Goal: Task Accomplishment & Management: Manage account settings

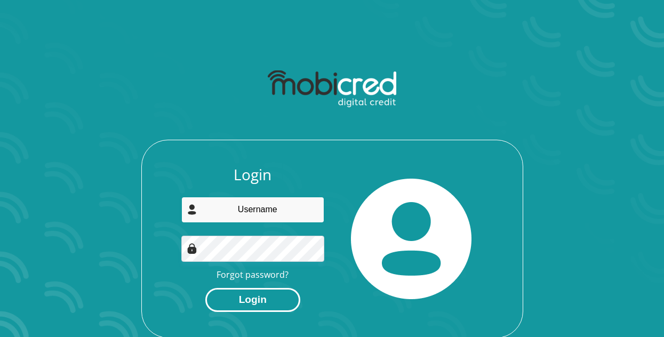
type input "mothoagae.nm@gmail.com"
click at [237, 297] on button "Login" at bounding box center [252, 300] width 95 height 24
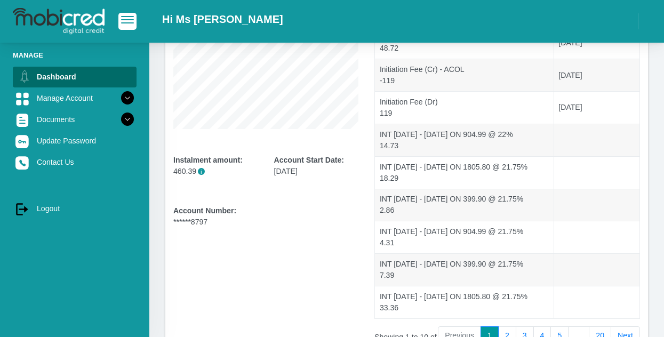
scroll to position [158, 0]
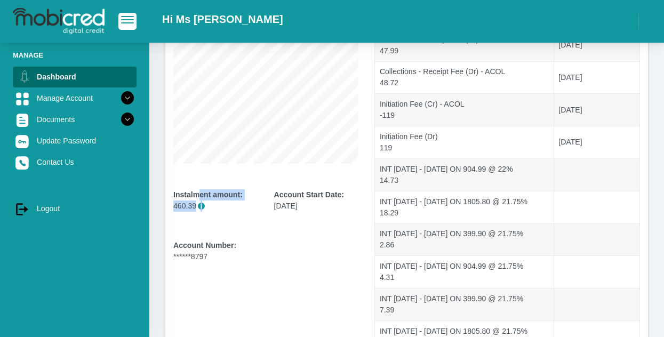
drag, startPoint x: 197, startPoint y: 199, endPoint x: 235, endPoint y: 204, distance: 37.6
click at [235, 204] on div "Instalment amount: 460.39 i" at bounding box center [215, 210] width 85 height 42
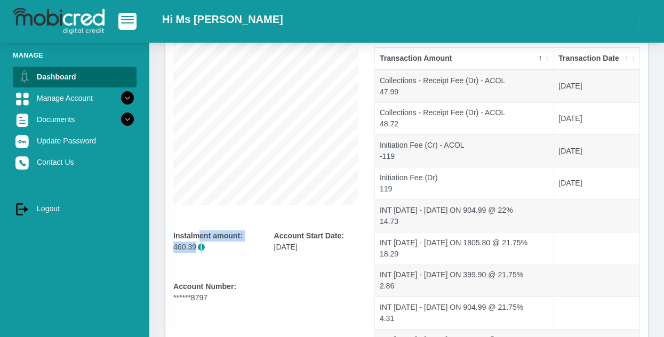
scroll to position [51, 0]
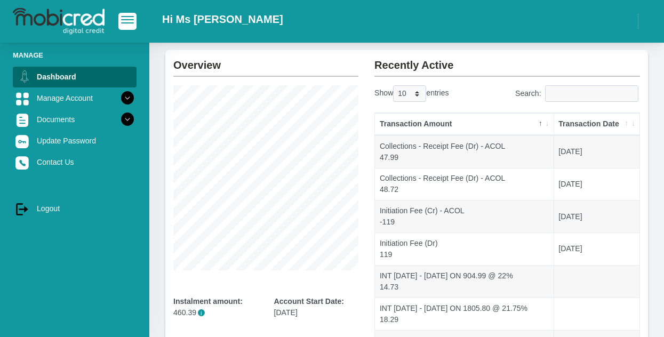
click at [194, 291] on div "Instalment amount: 460.39 i Account Start Date: 15 November 2024" at bounding box center [265, 308] width 201 height 76
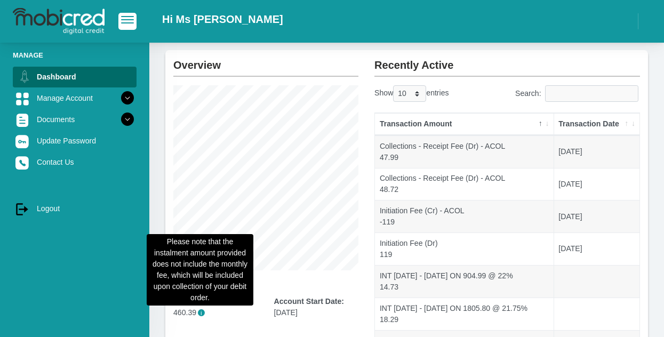
click at [201, 313] on span "i" at bounding box center [201, 312] width 7 height 7
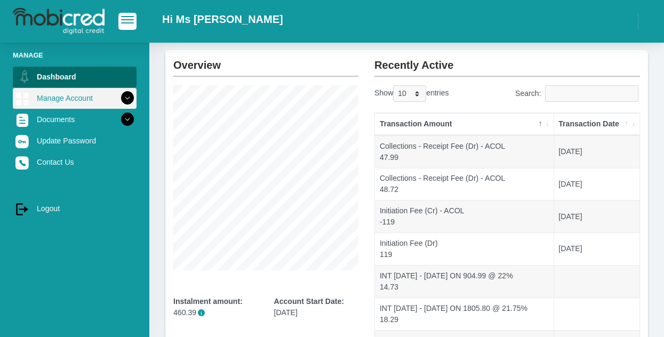
click at [110, 101] on link "Manage Account" at bounding box center [75, 98] width 124 height 20
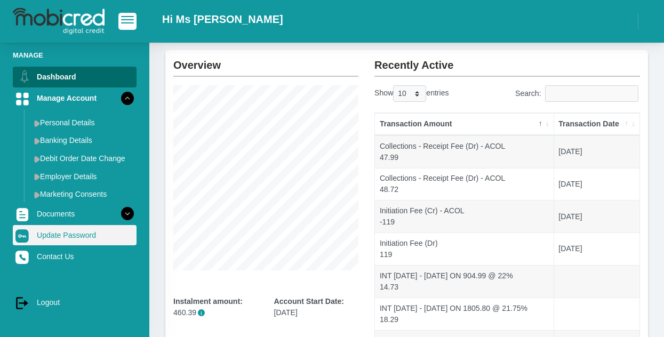
click at [66, 236] on link "Update Password" at bounding box center [75, 235] width 124 height 20
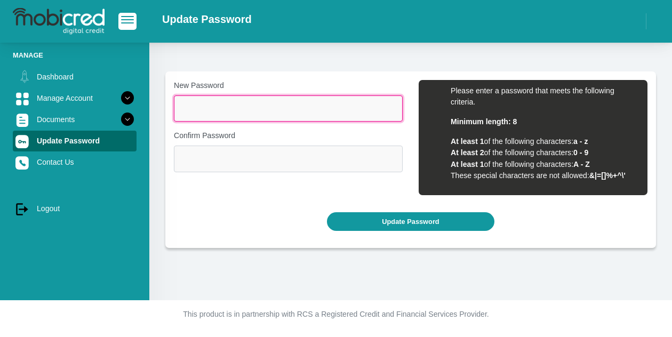
click at [221, 110] on input "New Password" at bounding box center [288, 108] width 229 height 26
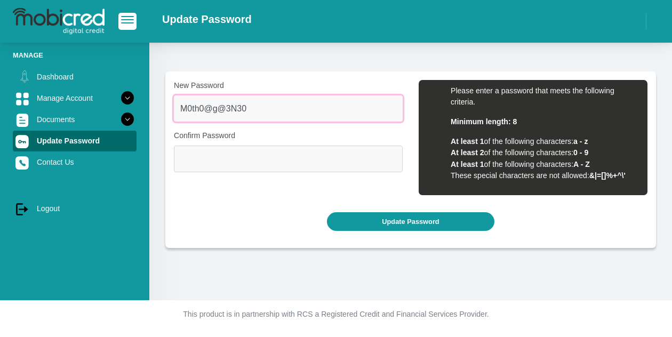
type input "M0th0@g@3N30"
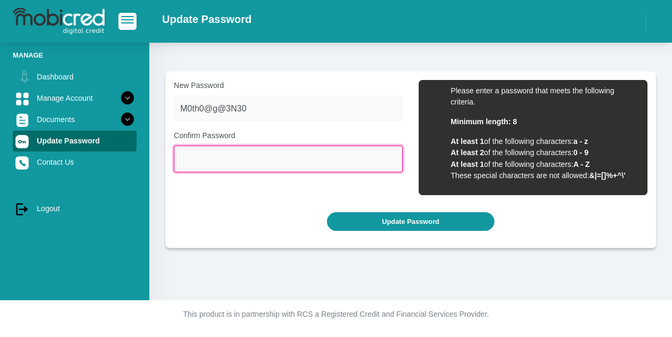
click at [232, 153] on input "Confirm Password" at bounding box center [288, 159] width 229 height 26
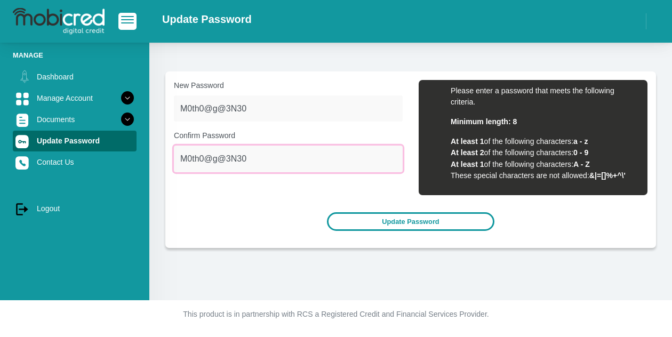
type input "M0th0@g@3N30"
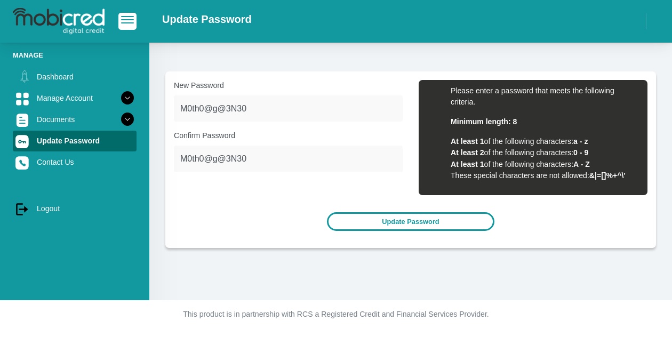
click at [372, 225] on button "Update Password" at bounding box center [410, 221] width 167 height 19
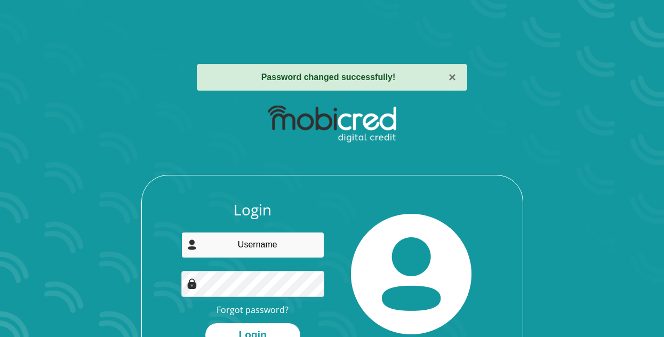
type input "[EMAIL_ADDRESS][DOMAIN_NAME]"
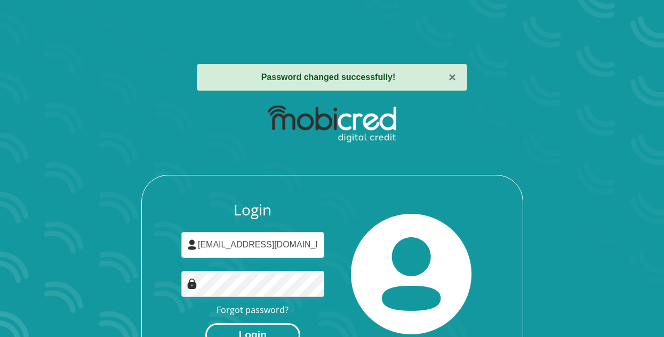
click at [268, 328] on button "Login" at bounding box center [252, 335] width 95 height 24
